Goal: Information Seeking & Learning: Learn about a topic

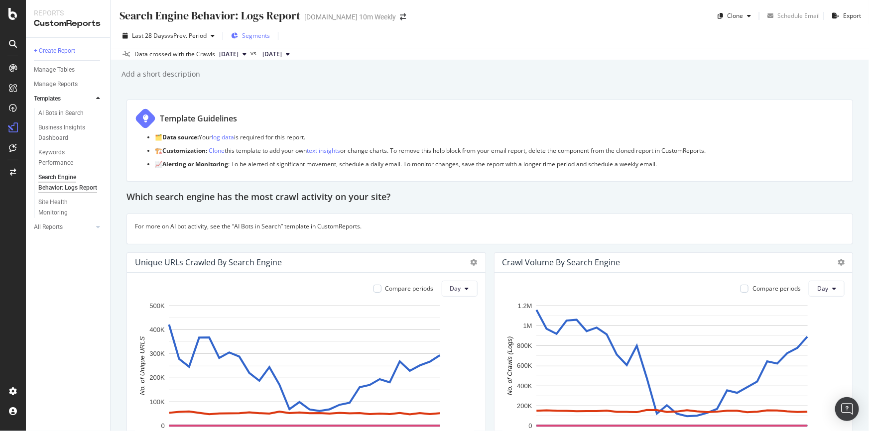
click at [265, 36] on span "Segments" at bounding box center [256, 35] width 28 height 8
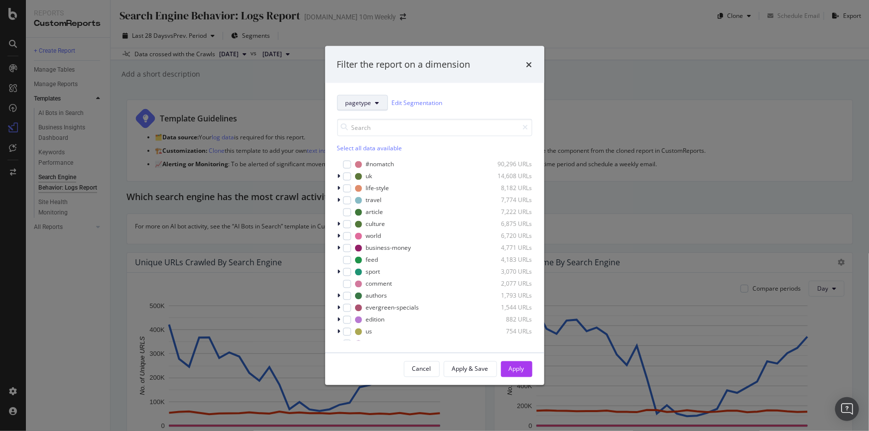
click at [377, 109] on button "pagetype" at bounding box center [362, 103] width 51 height 16
click at [427, 127] on input "modal" at bounding box center [434, 127] width 195 height 17
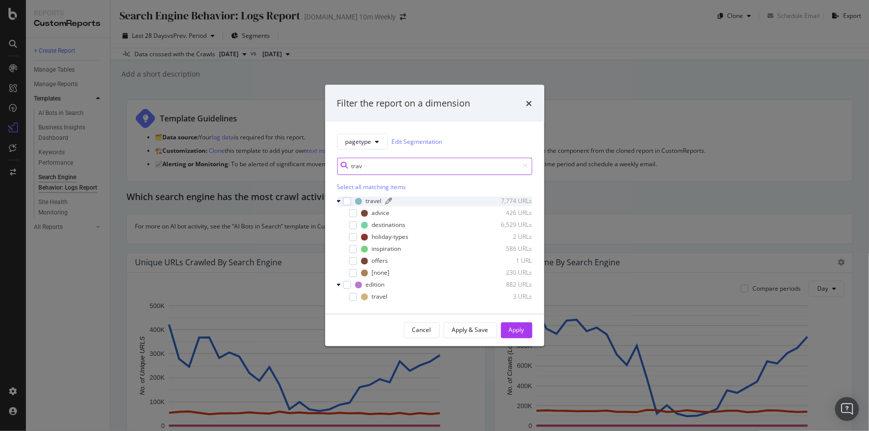
type input "trav"
click at [399, 205] on div "travel 7,774 URLs" at bounding box center [443, 201] width 177 height 8
click at [346, 201] on div "modal" at bounding box center [347, 201] width 8 height 8
click at [524, 332] on button "Apply" at bounding box center [516, 330] width 31 height 16
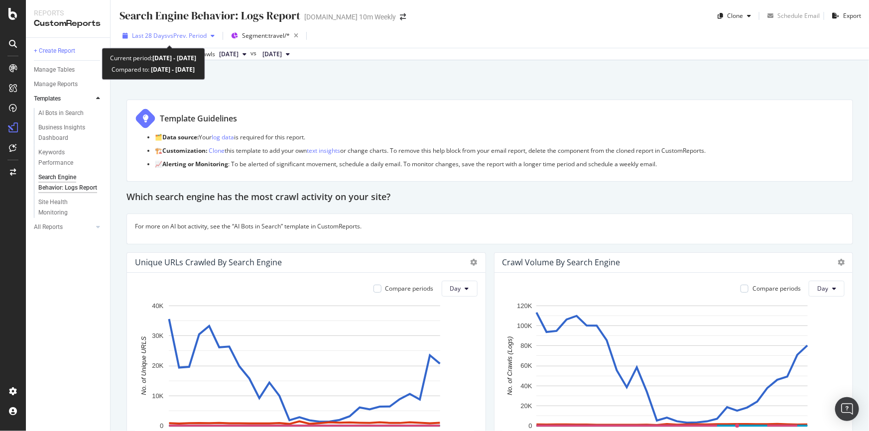
click at [190, 39] on span "vs Prev. Period" at bounding box center [186, 35] width 39 height 8
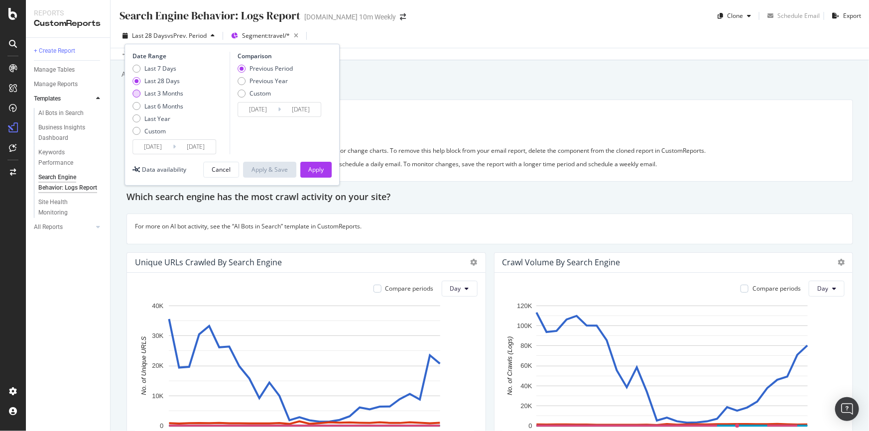
click at [183, 93] on div "Last 3 Months" at bounding box center [163, 93] width 39 height 8
type input "[DATE]"
click at [324, 171] on button "Apply" at bounding box center [315, 170] width 31 height 16
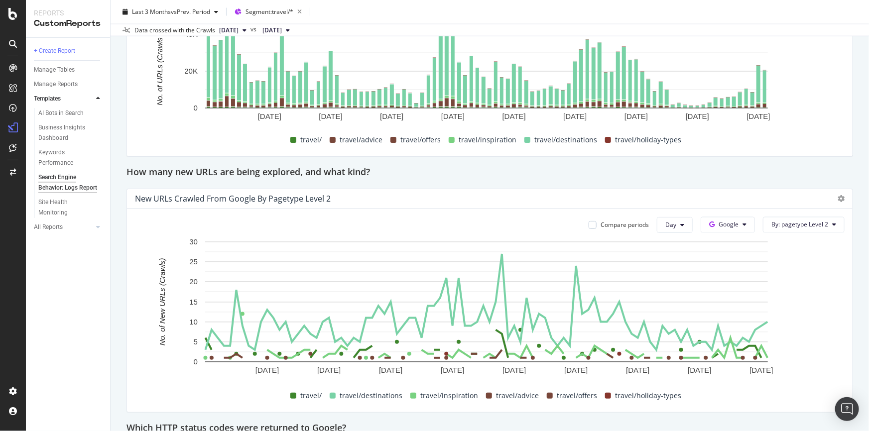
scroll to position [560, 0]
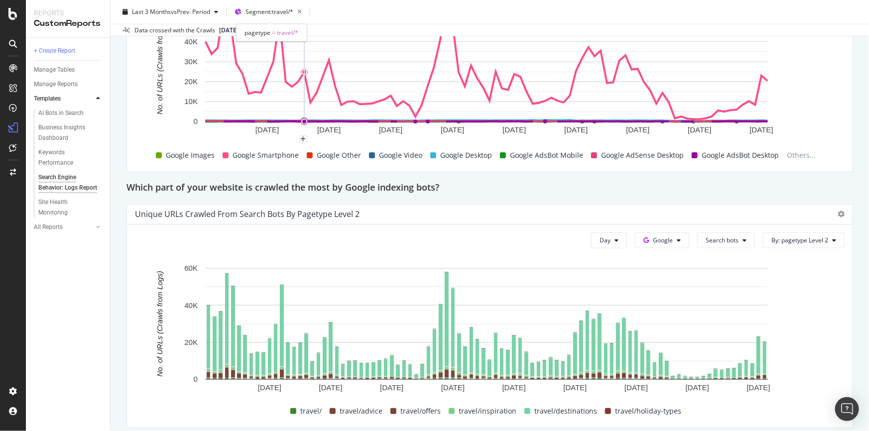
click at [243, 24] on div "pagetype = travel/*" at bounding box center [272, 32] width 71 height 17
click at [225, 26] on span "[DATE]" at bounding box center [228, 30] width 19 height 9
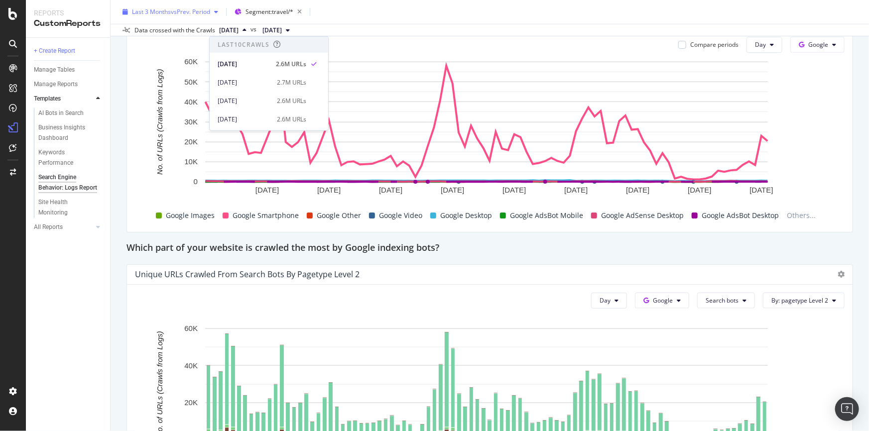
scroll to position [424, 0]
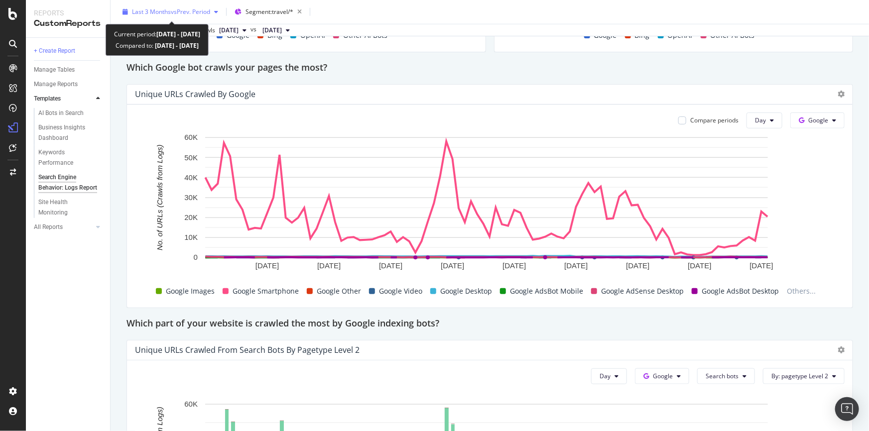
click at [191, 13] on span "vs Prev. Period" at bounding box center [190, 11] width 39 height 8
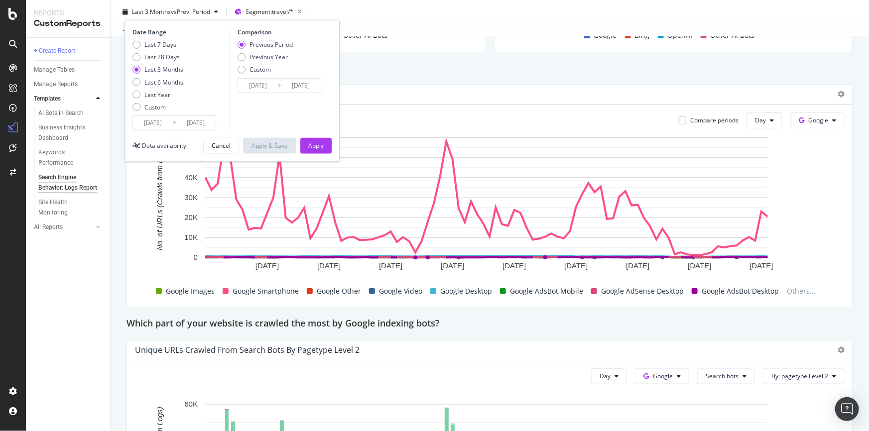
click at [156, 131] on div "Date Range Last 7 Days Last 28 Days Last 3 Months Last 6 Months Last Year Custo…" at bounding box center [232, 91] width 215 height 142
click at [155, 126] on input "[DATE]" at bounding box center [153, 123] width 40 height 14
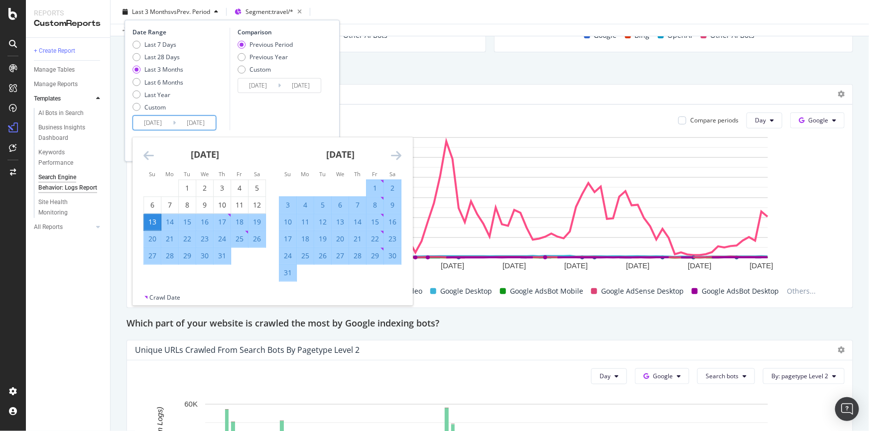
click at [393, 151] on icon "Move forward to switch to the next month." at bounding box center [396, 155] width 10 height 12
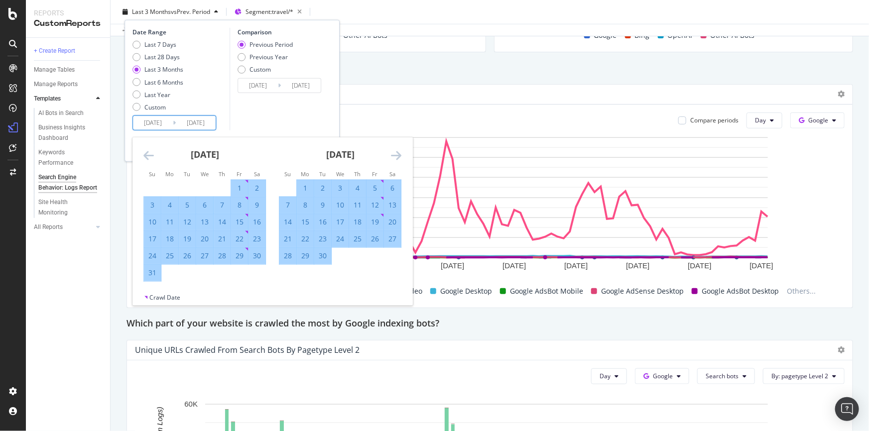
click at [304, 185] on div "1" at bounding box center [305, 188] width 17 height 10
type input "[DATE]"
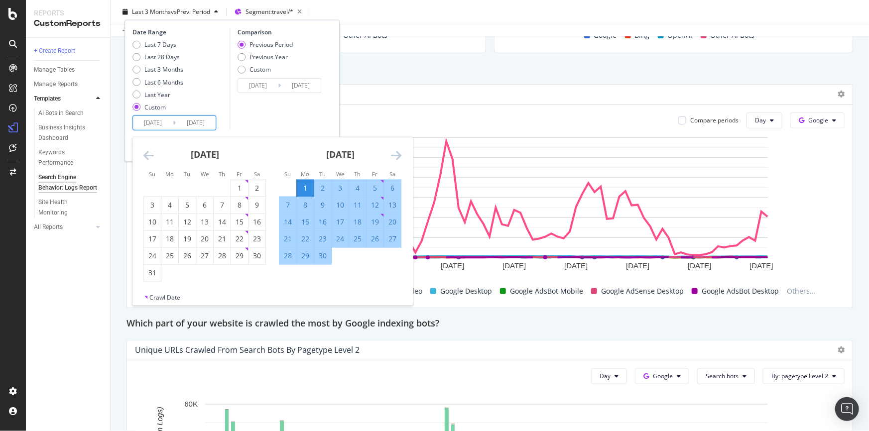
click at [205, 123] on input "[DATE]" at bounding box center [196, 123] width 40 height 14
click at [324, 256] on div "30" at bounding box center [322, 256] width 17 height 10
type input "[DATE]"
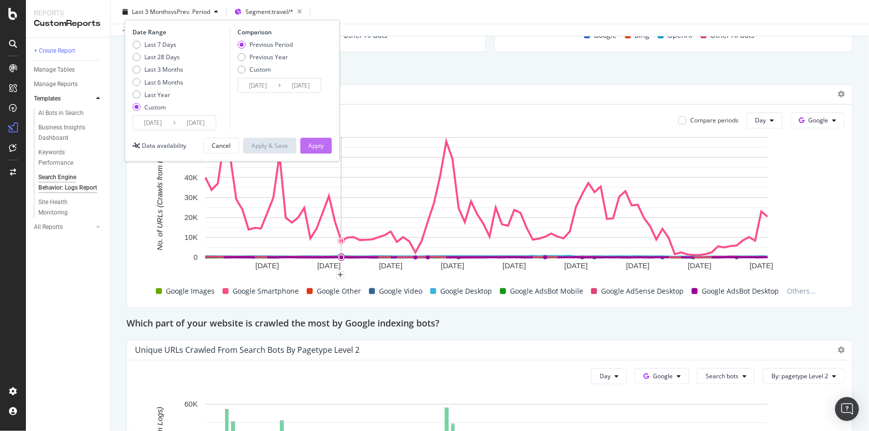
click at [320, 146] on div "Apply" at bounding box center [315, 145] width 15 height 8
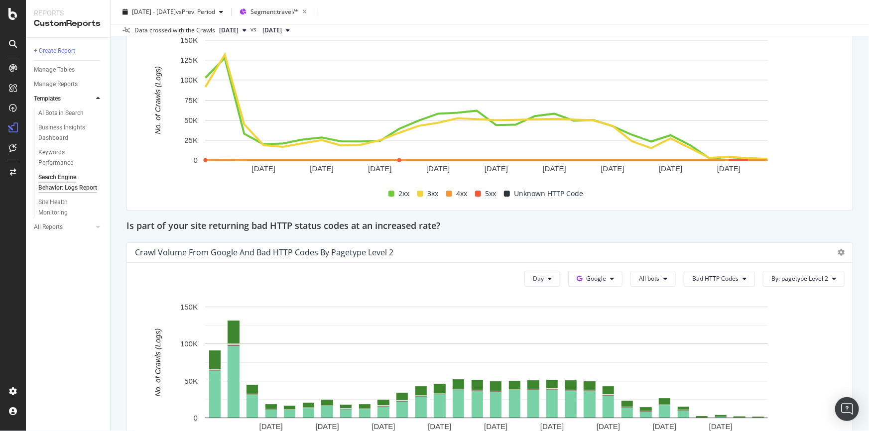
scroll to position [1375, 0]
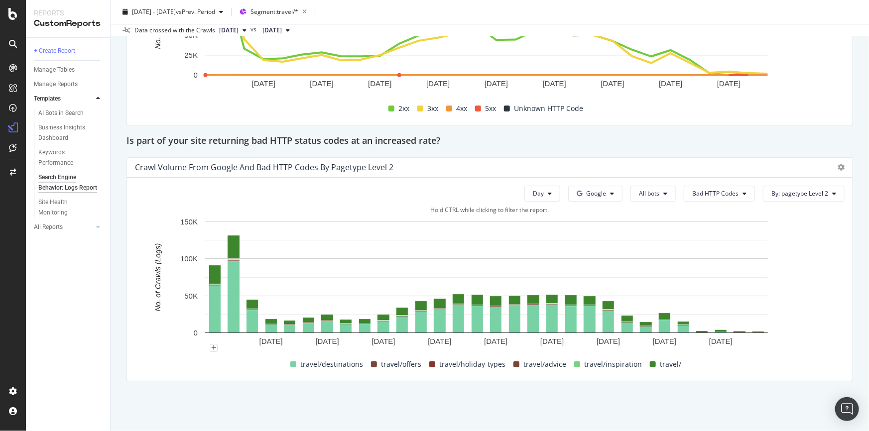
drag, startPoint x: 254, startPoint y: 300, endPoint x: 135, endPoint y: 351, distance: 129.4
